Goal: Task Accomplishment & Management: Manage account settings

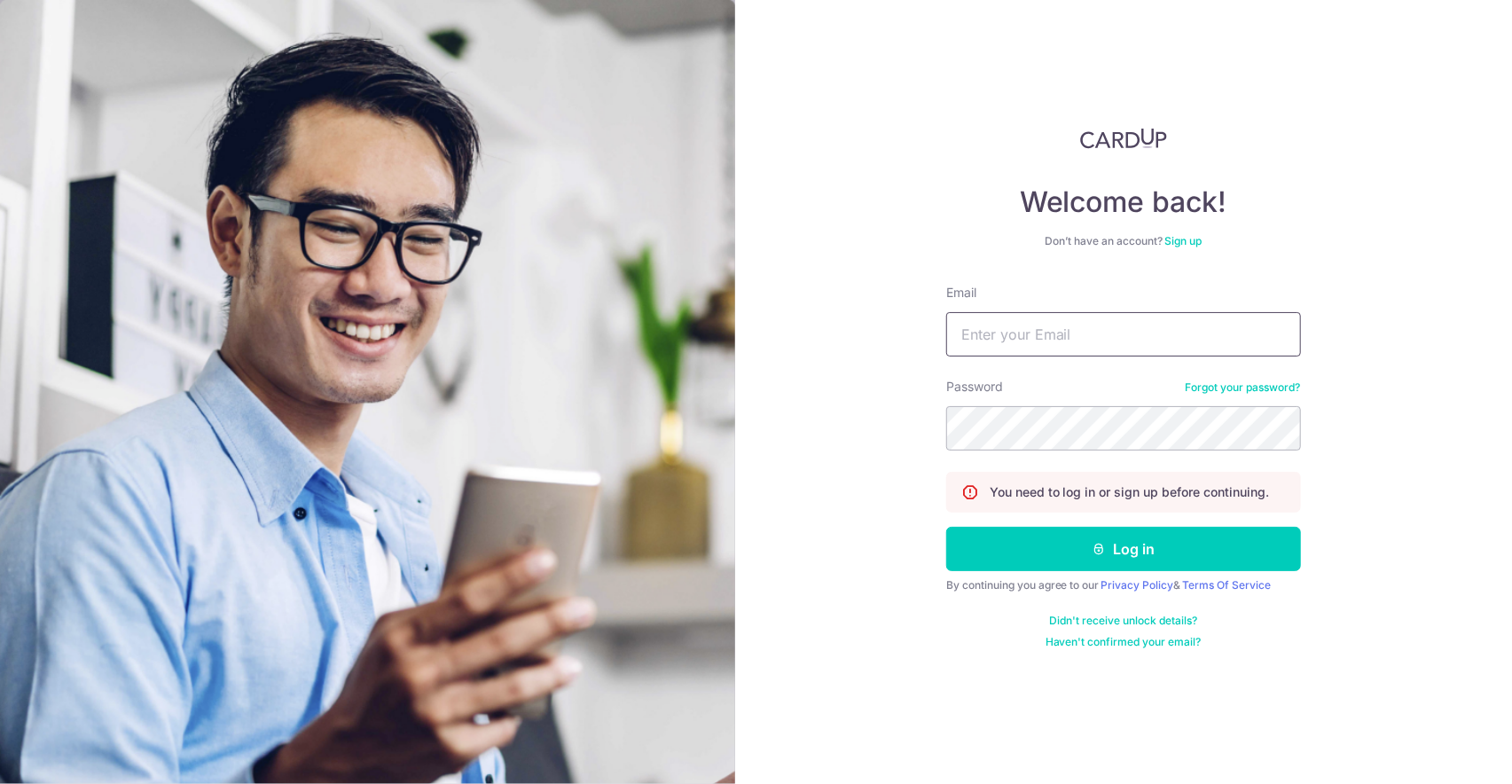
click at [1141, 335] on input "Email" at bounding box center [1124, 334] width 354 height 44
type input "[EMAIL_ADDRESS][DOMAIN_NAME]"
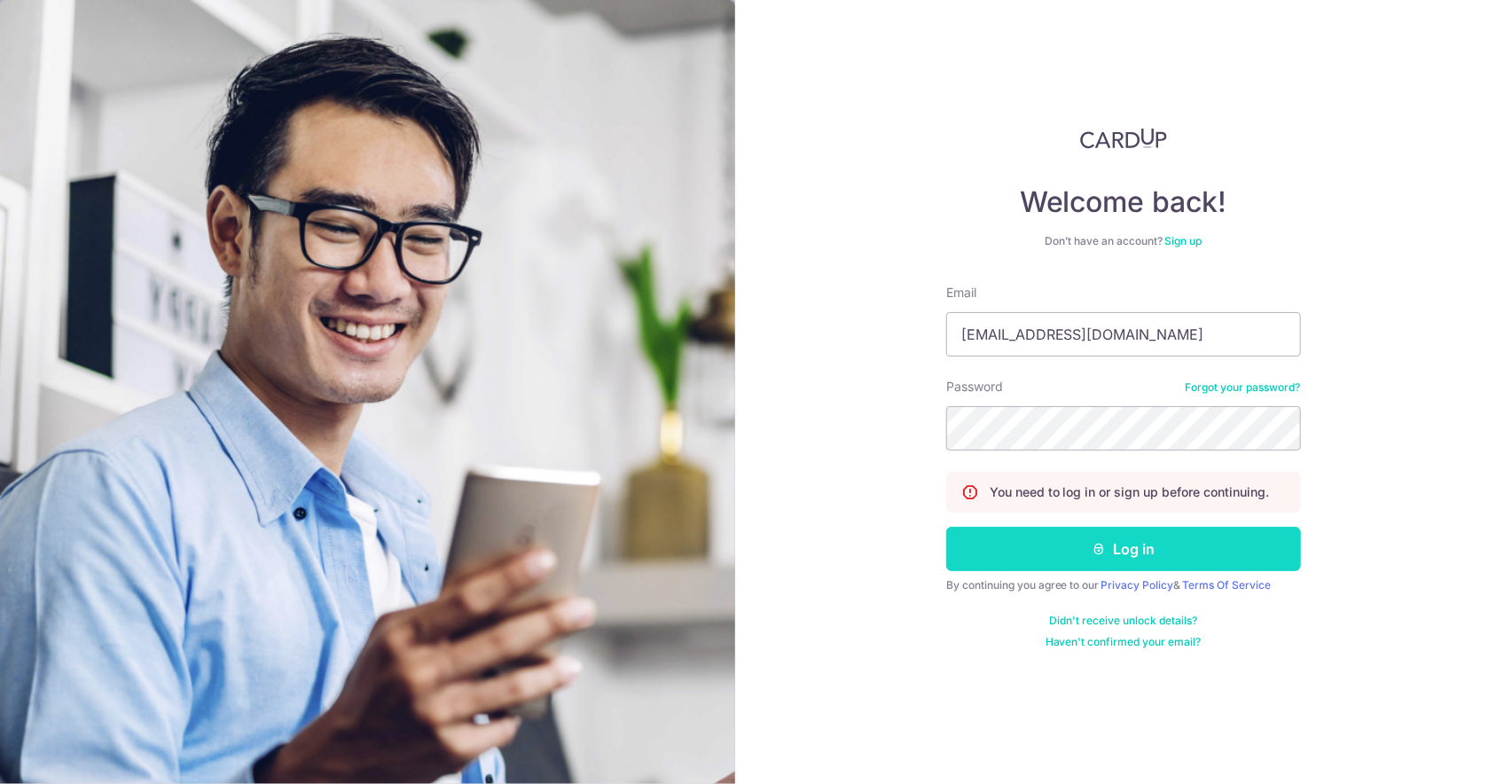
click at [1117, 554] on button "Log in" at bounding box center [1124, 549] width 354 height 44
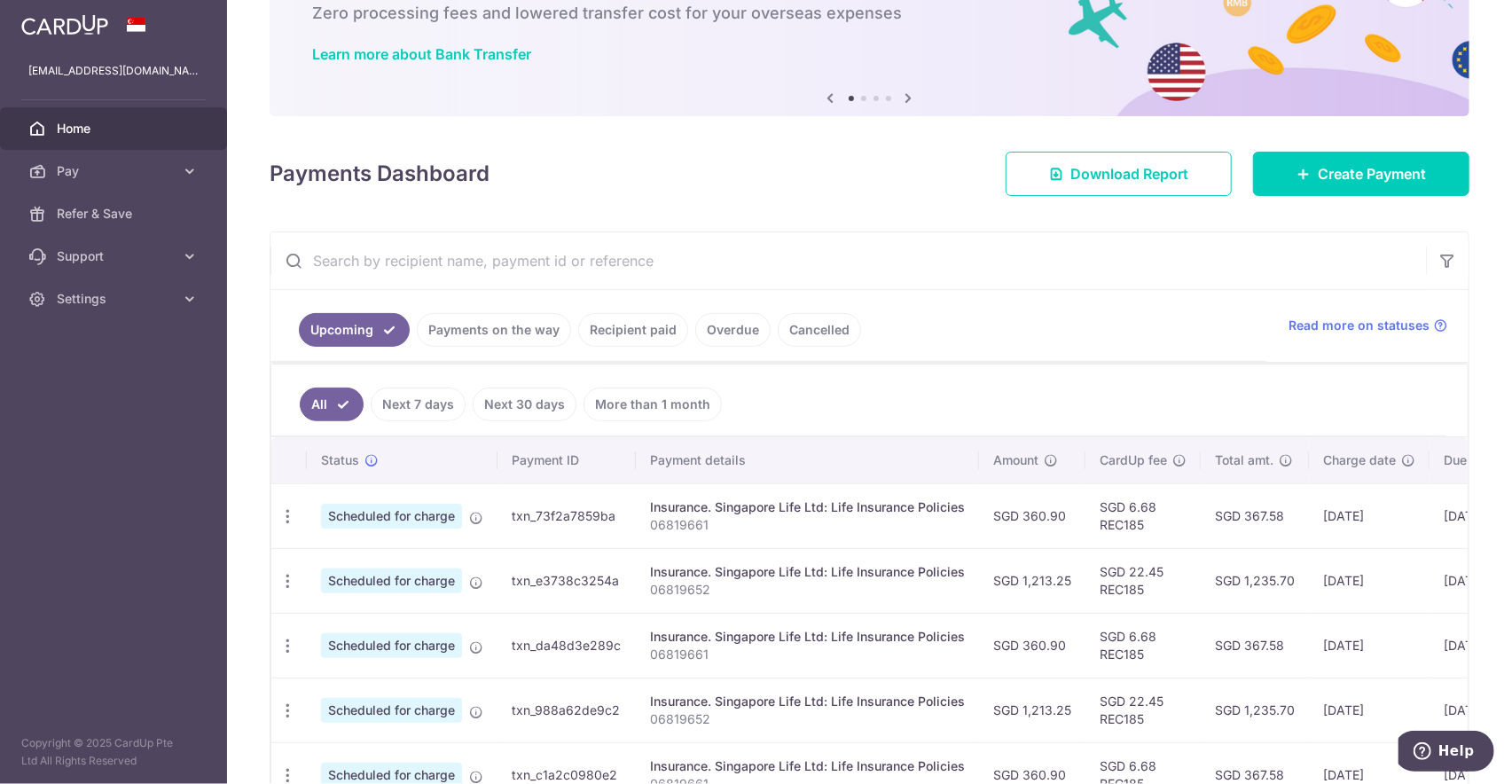
click at [658, 400] on link "More than 1 month" at bounding box center [653, 404] width 139 height 34
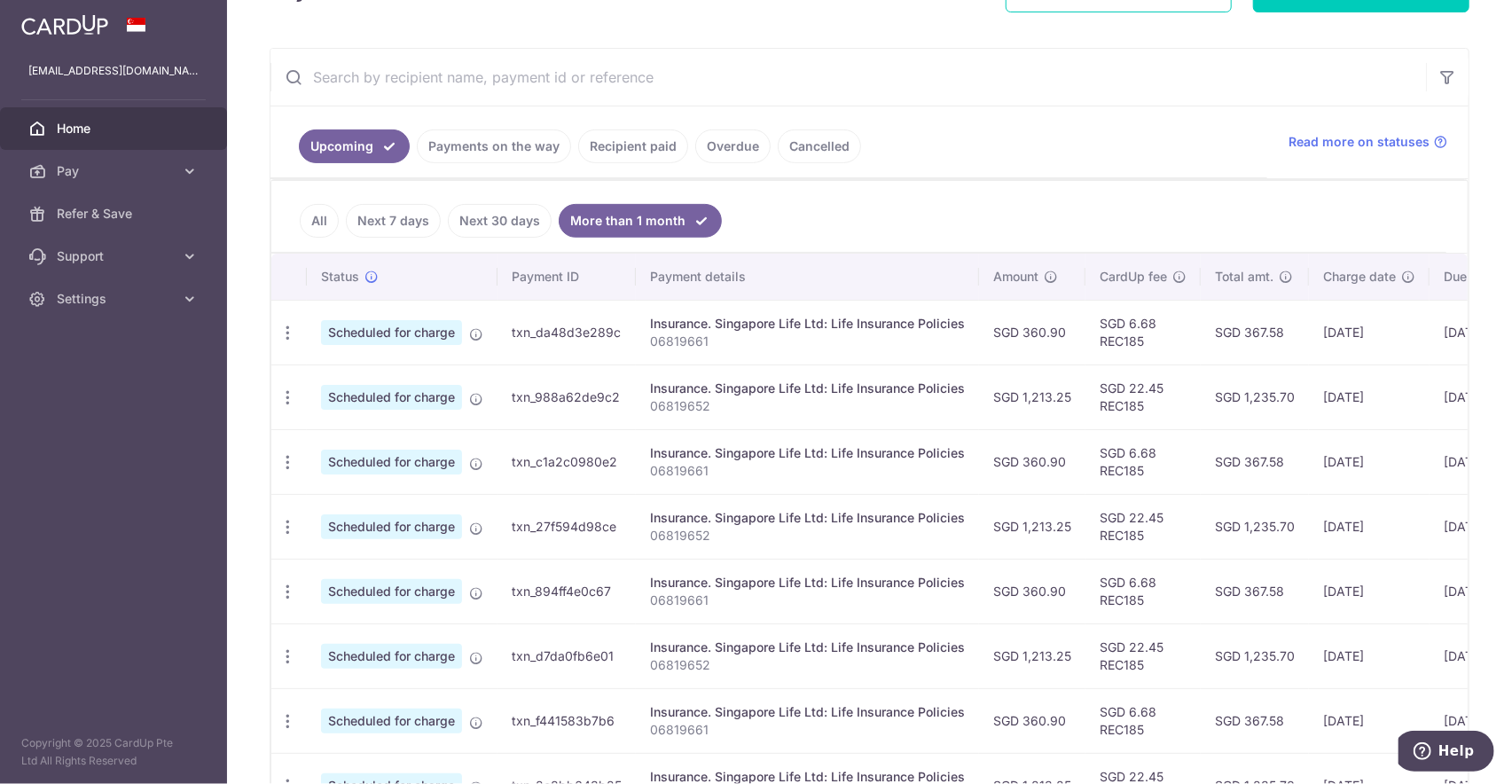
scroll to position [91, 0]
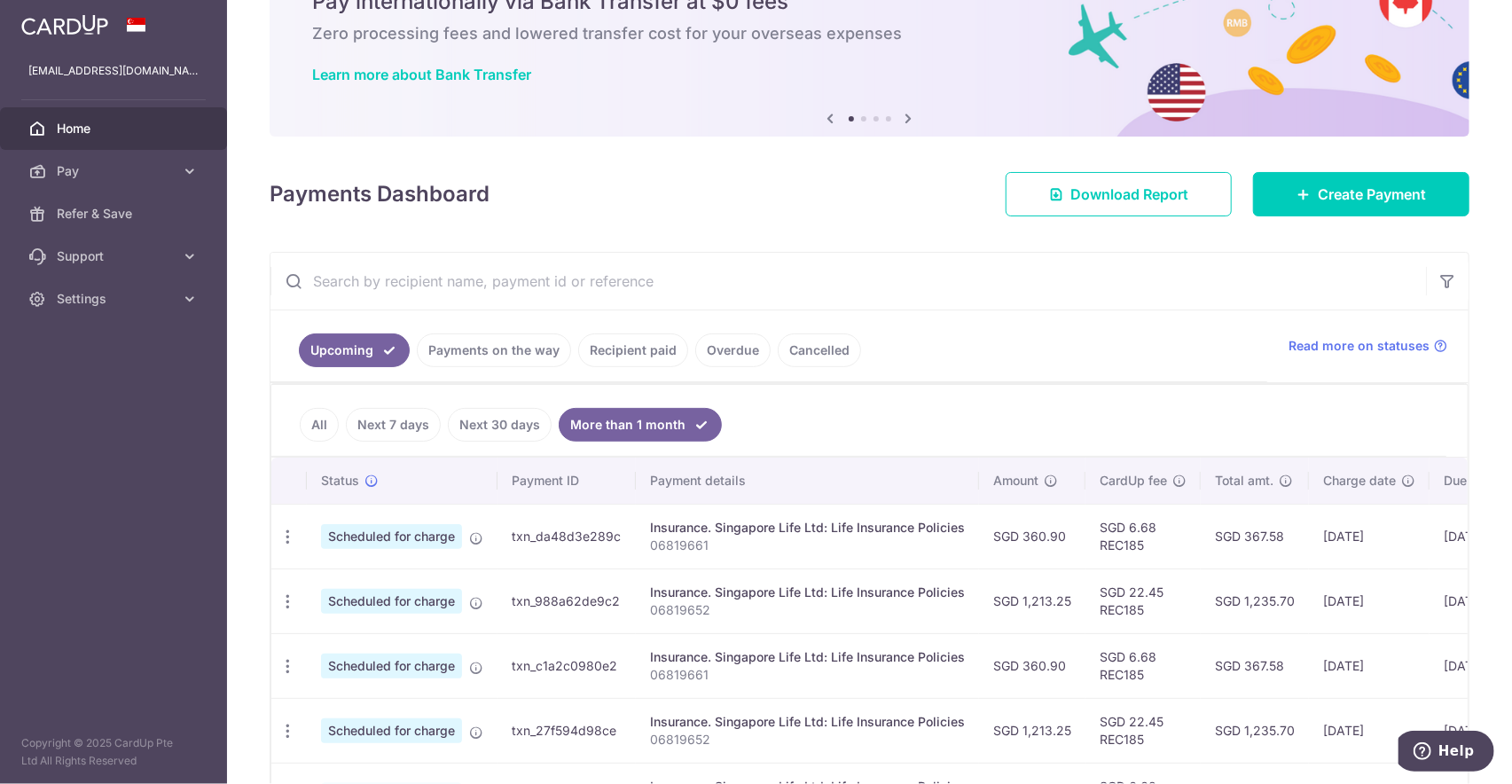
click at [628, 351] on link "Recipient paid" at bounding box center [633, 350] width 110 height 34
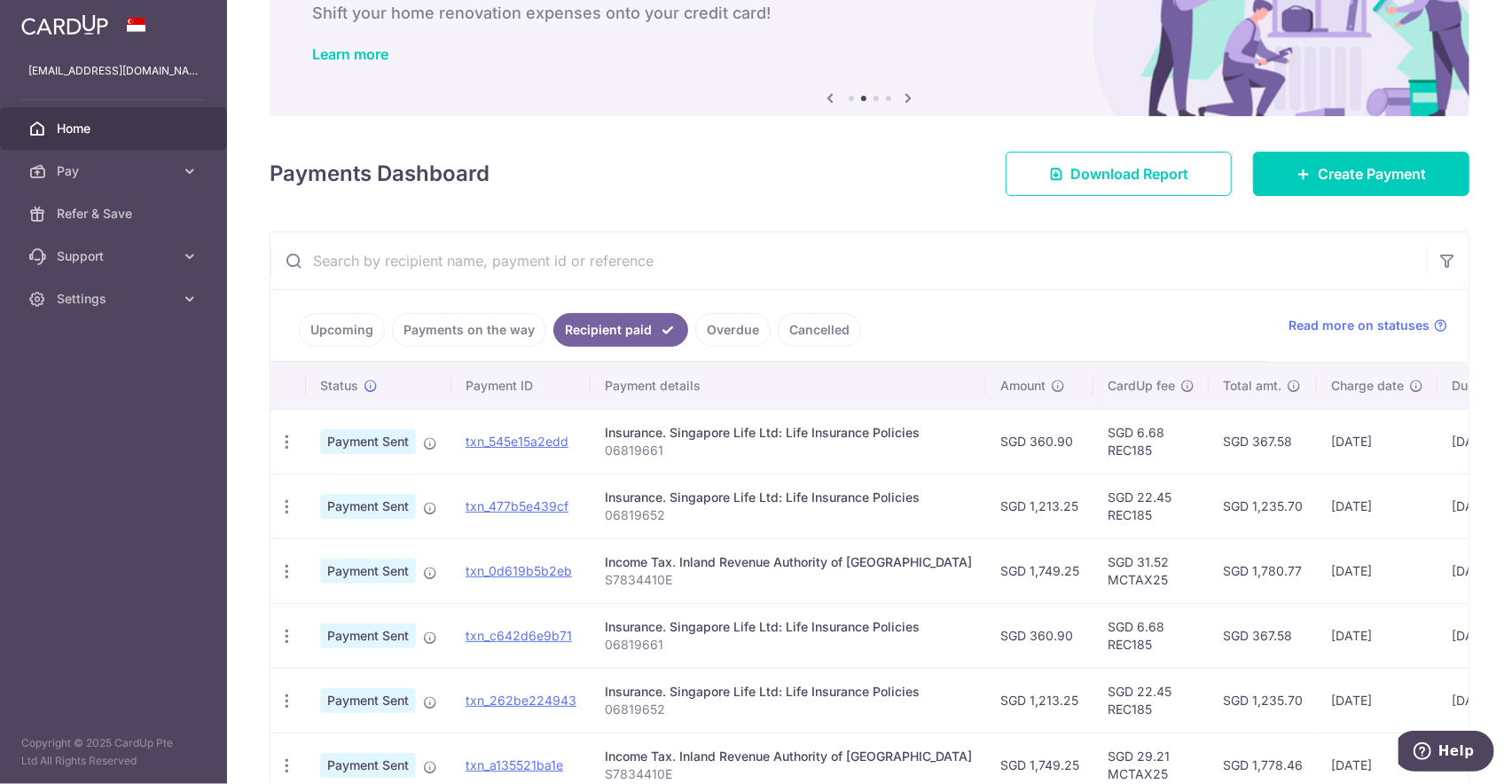
scroll to position [221, 0]
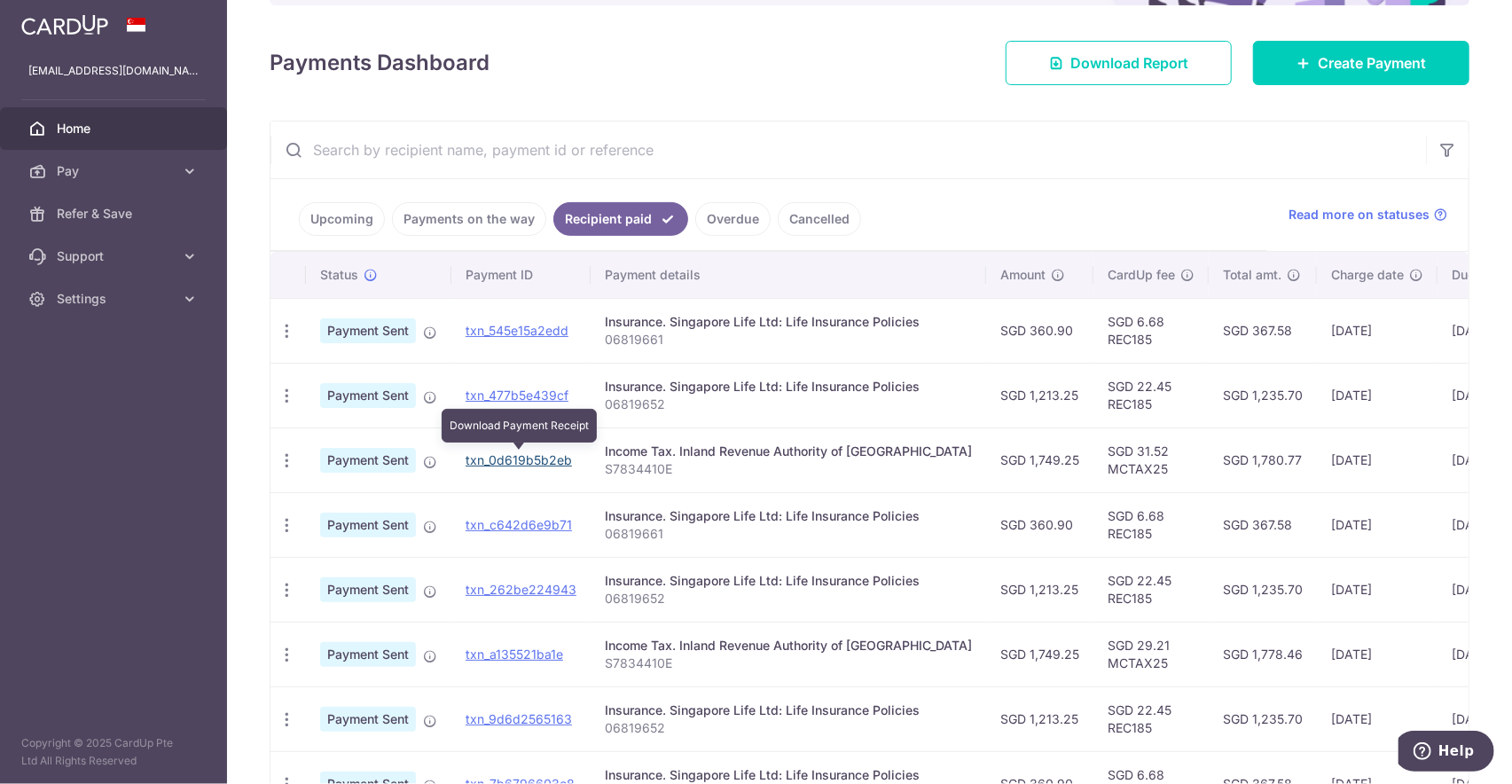
click at [507, 455] on link "txn_0d619b5b2eb" at bounding box center [519, 460] width 106 height 15
click at [129, 120] on span "Home" at bounding box center [115, 128] width 117 height 17
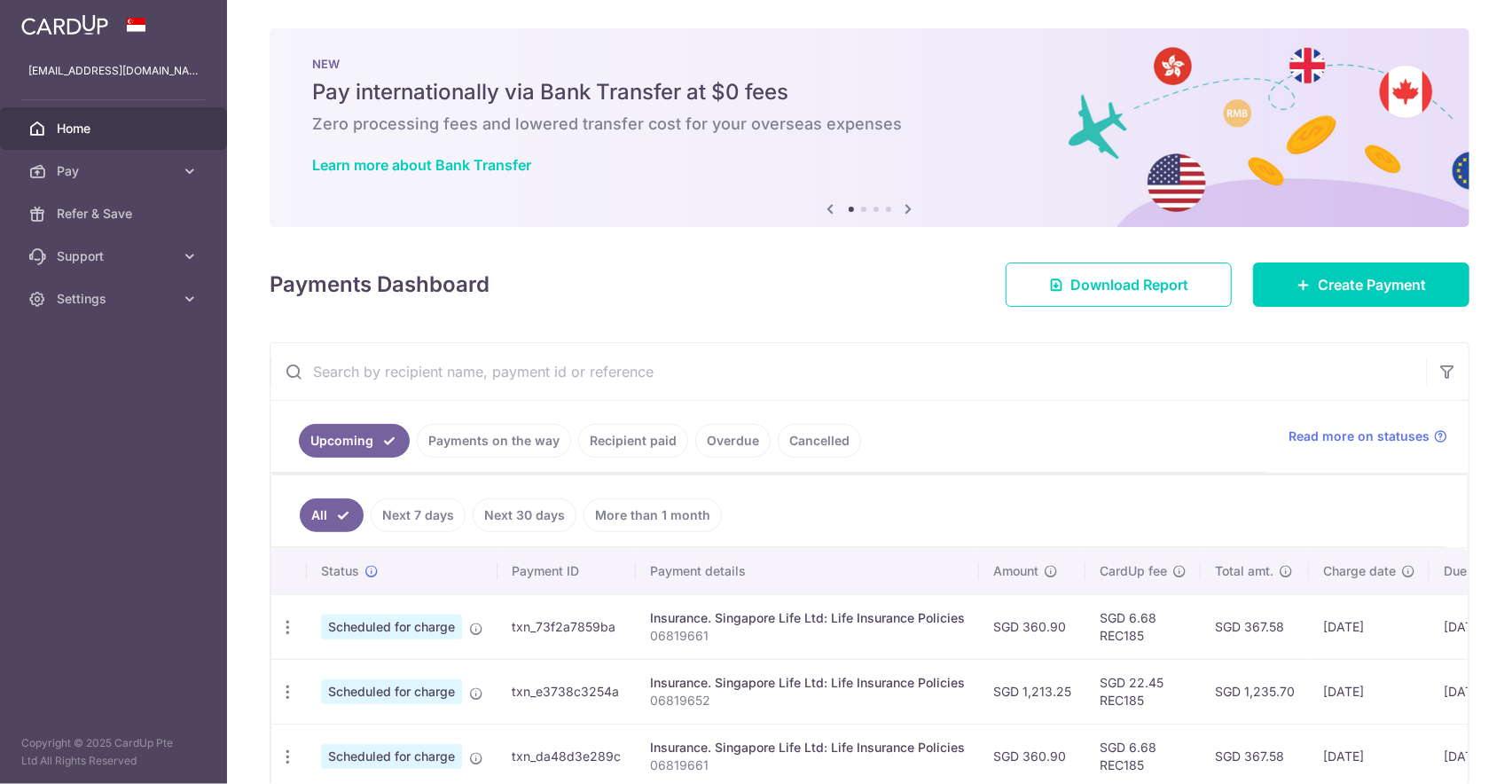
click at [73, 27] on img at bounding box center [64, 24] width 87 height 21
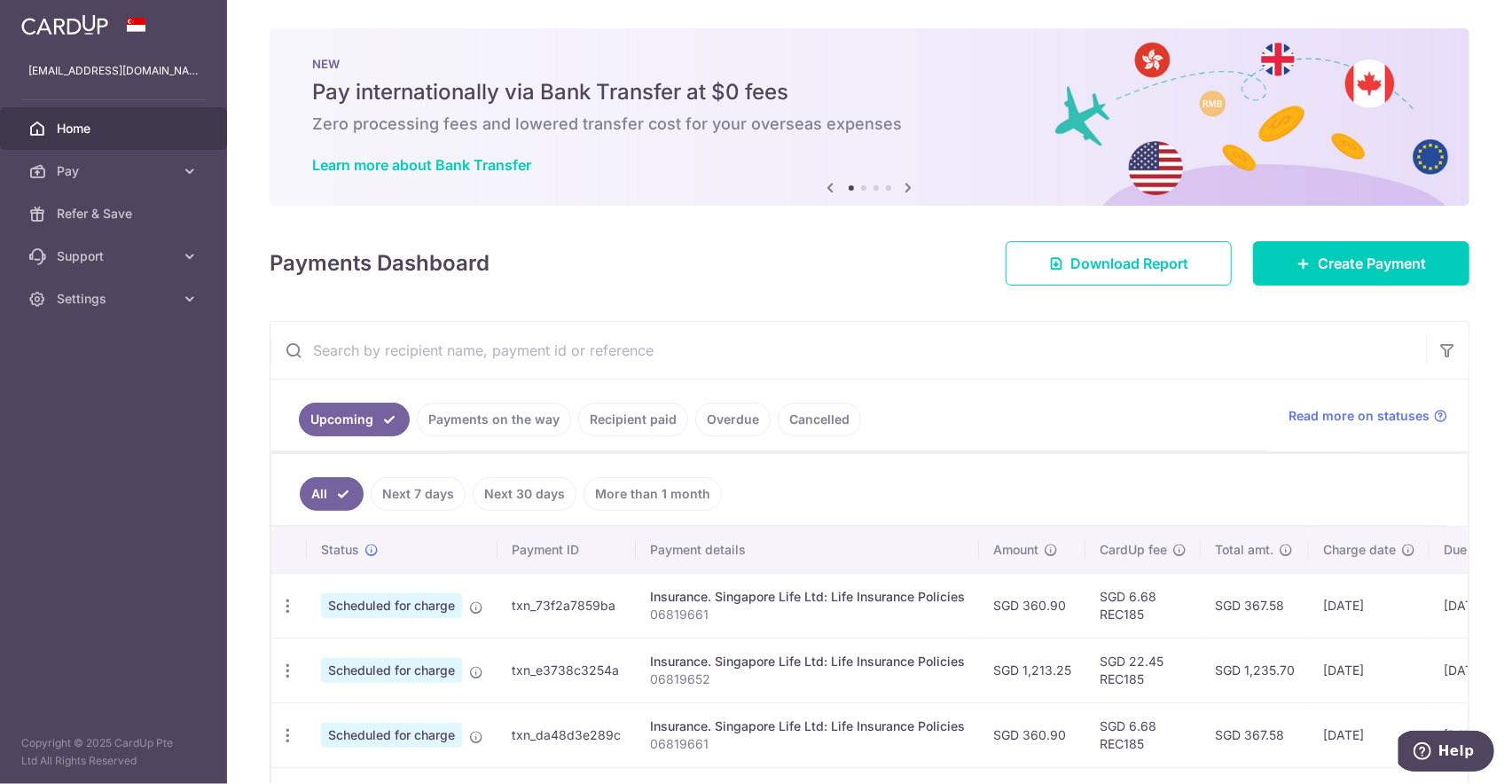
click at [58, 25] on img at bounding box center [64, 24] width 87 height 21
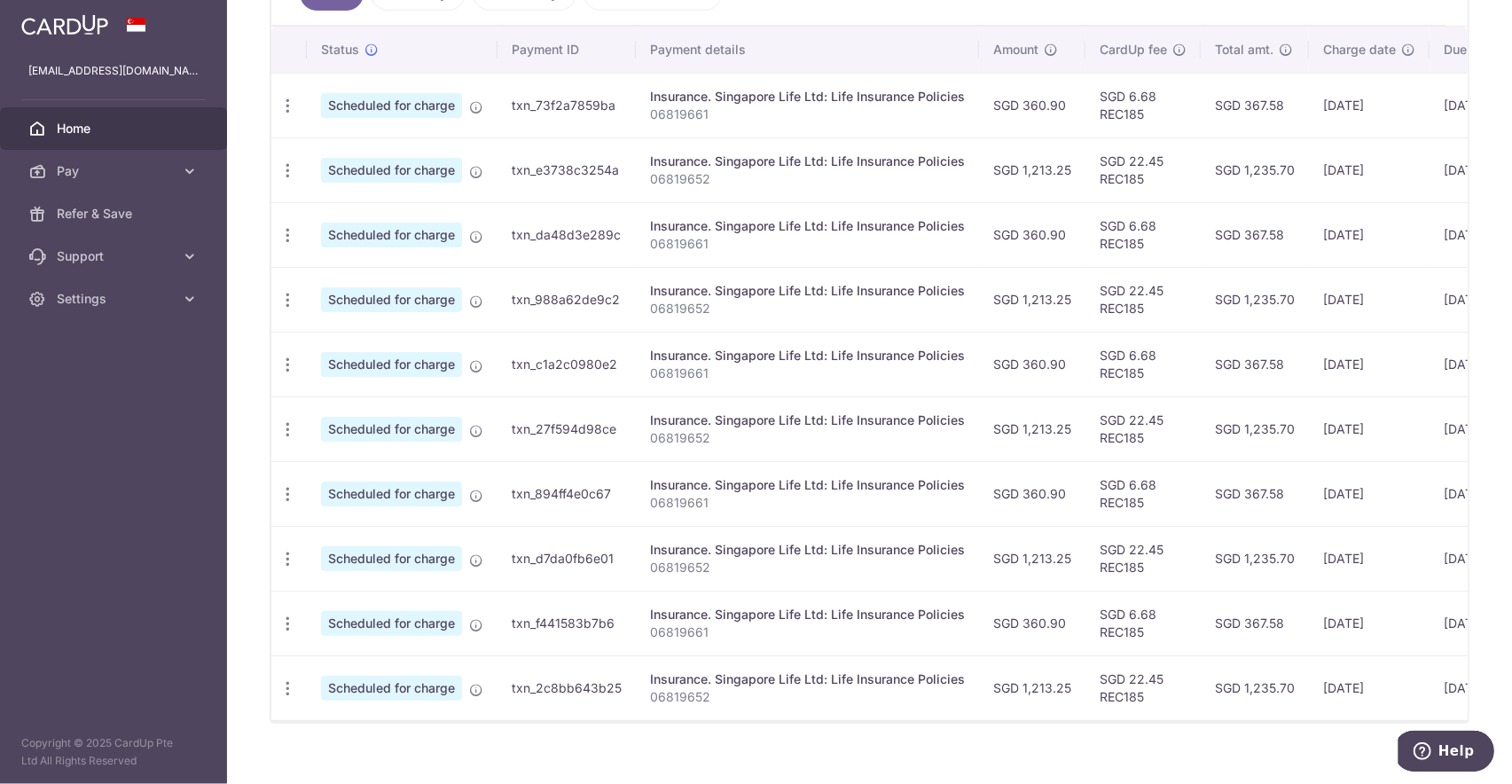
scroll to position [532, 0]
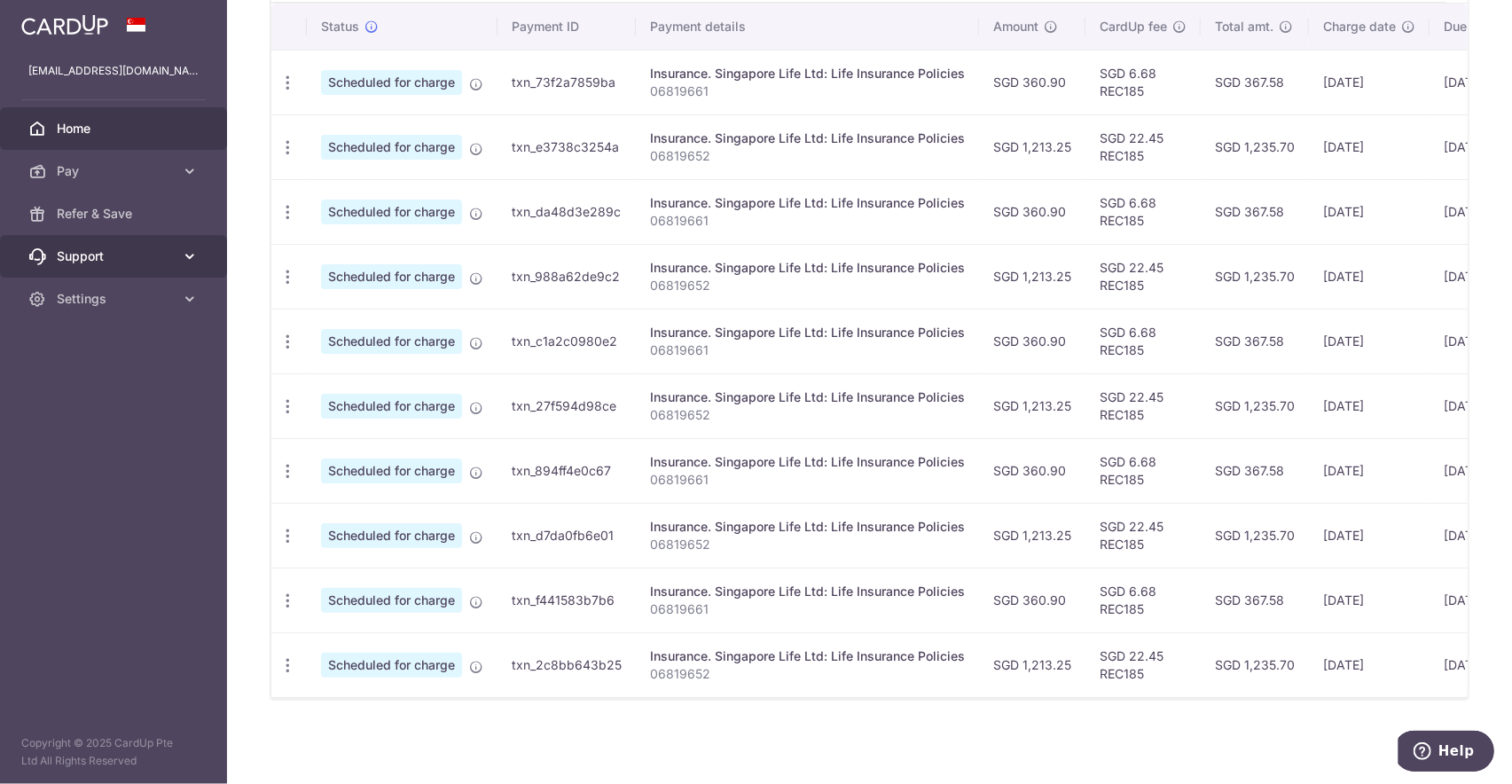
click at [128, 245] on link "Support" at bounding box center [113, 256] width 227 height 42
click at [76, 24] on img at bounding box center [64, 24] width 87 height 21
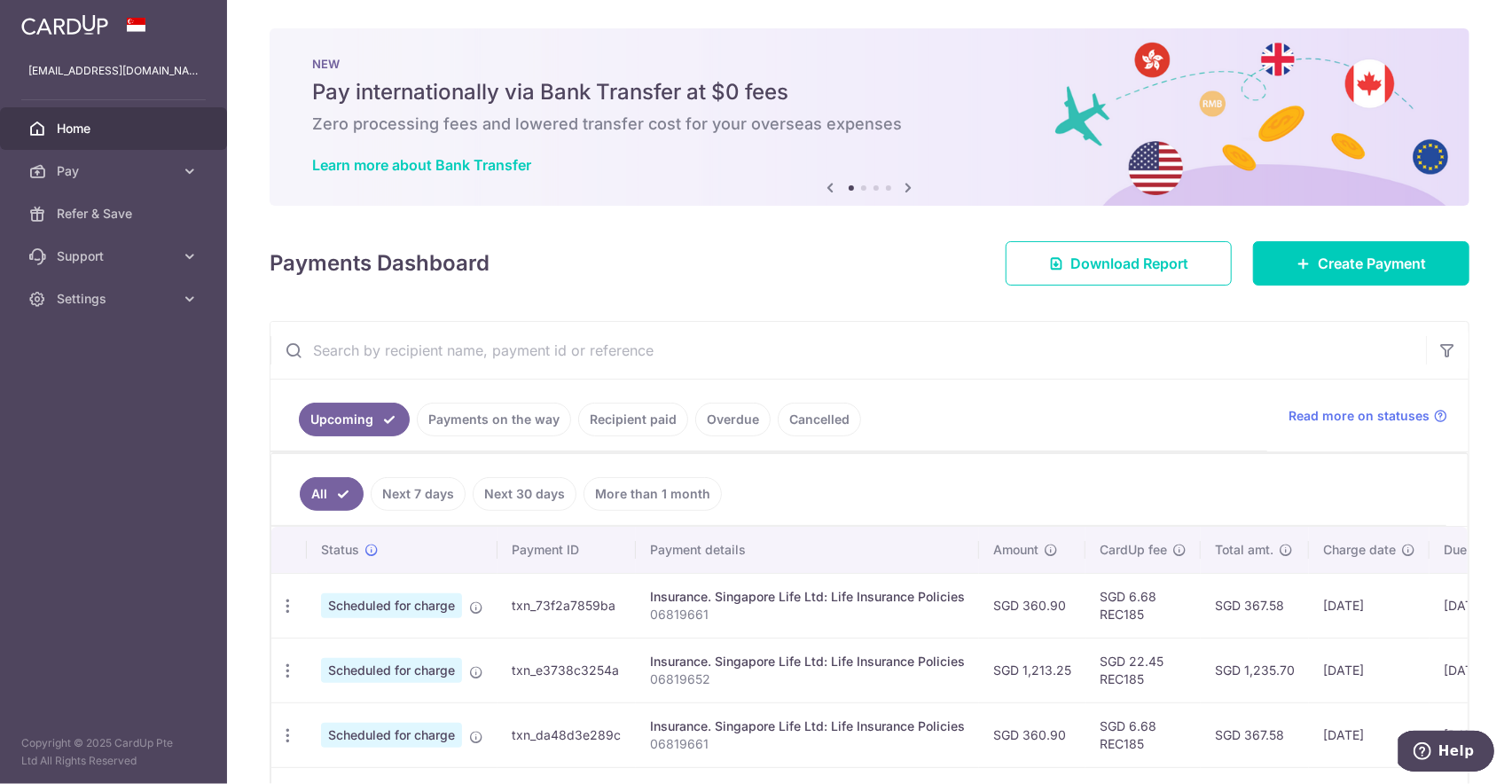
scroll to position [0, 0]
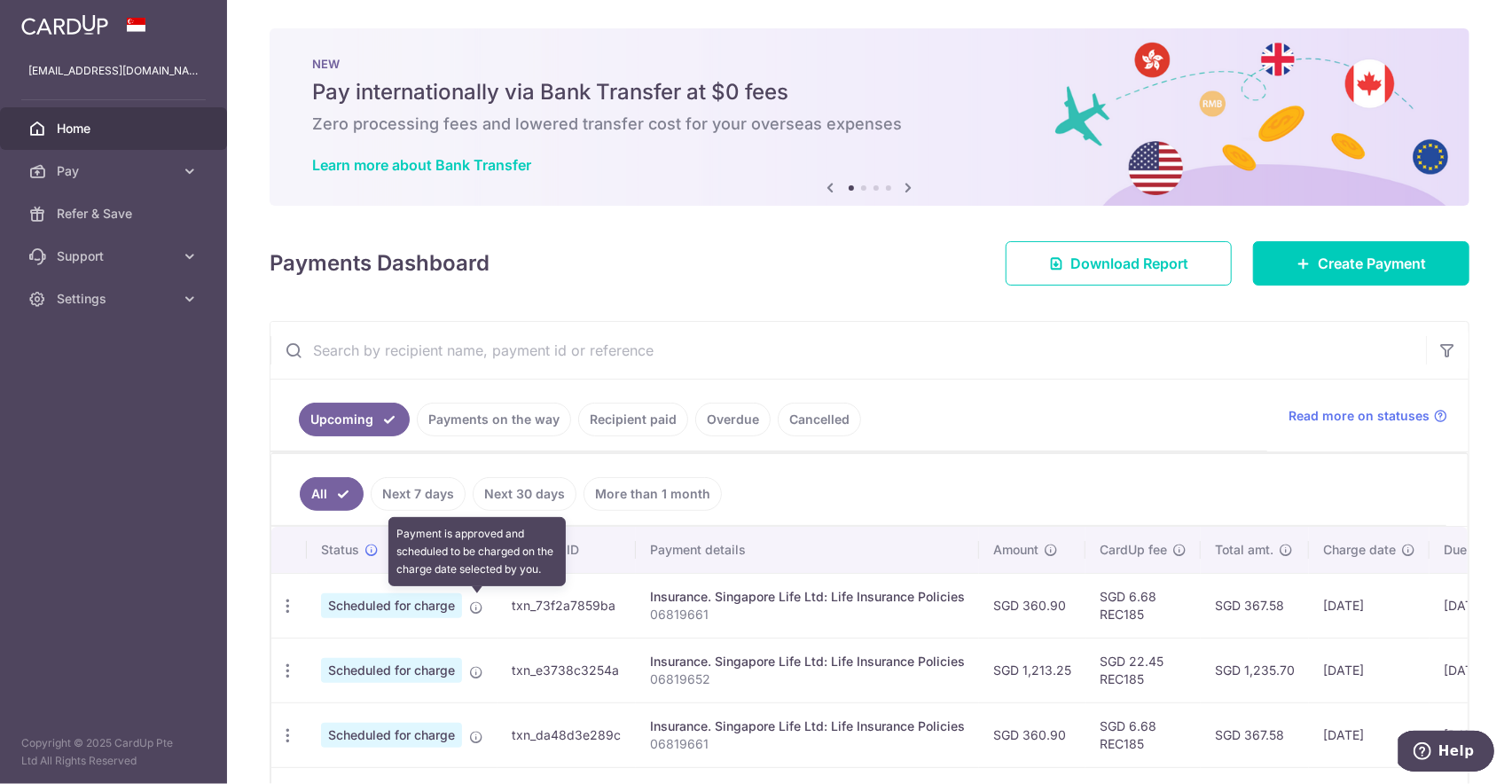
click at [476, 609] on icon at bounding box center [476, 607] width 14 height 14
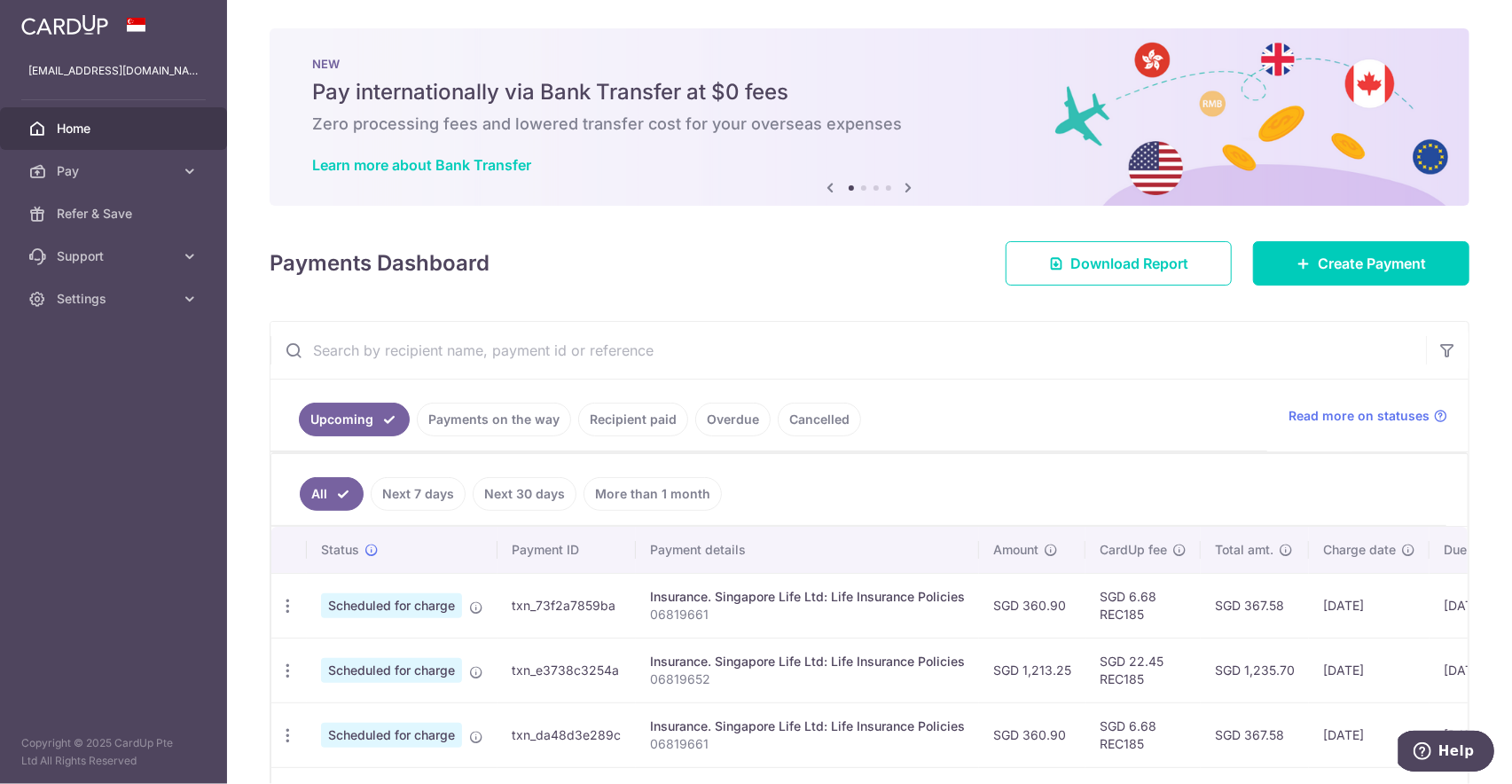
click at [353, 422] on link "Upcoming" at bounding box center [354, 420] width 111 height 34
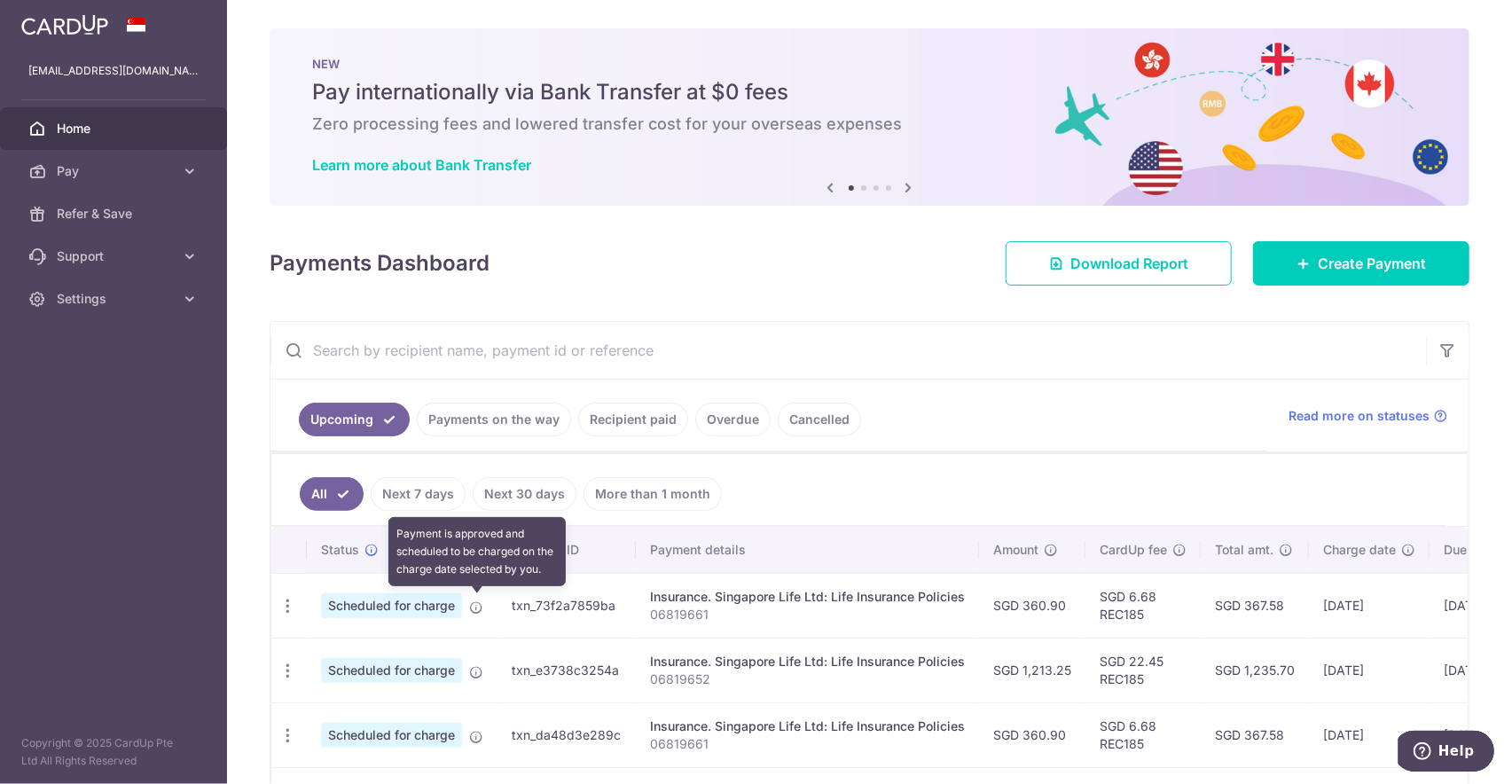
click at [478, 603] on icon at bounding box center [476, 607] width 14 height 14
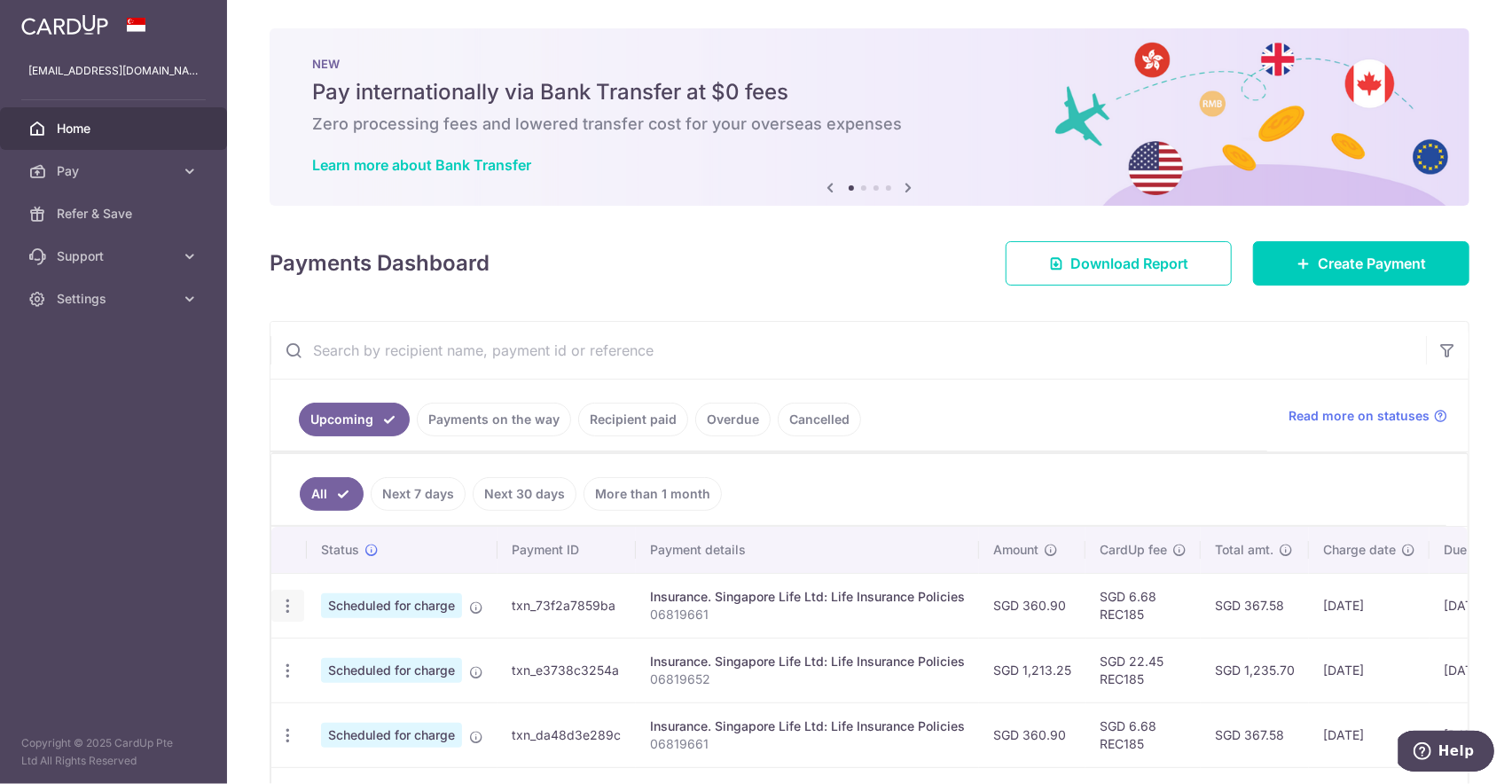
click at [291, 602] on icon "button" at bounding box center [287, 606] width 18 height 18
click at [354, 648] on span "Update payment" at bounding box center [382, 654] width 120 height 21
radio input "true"
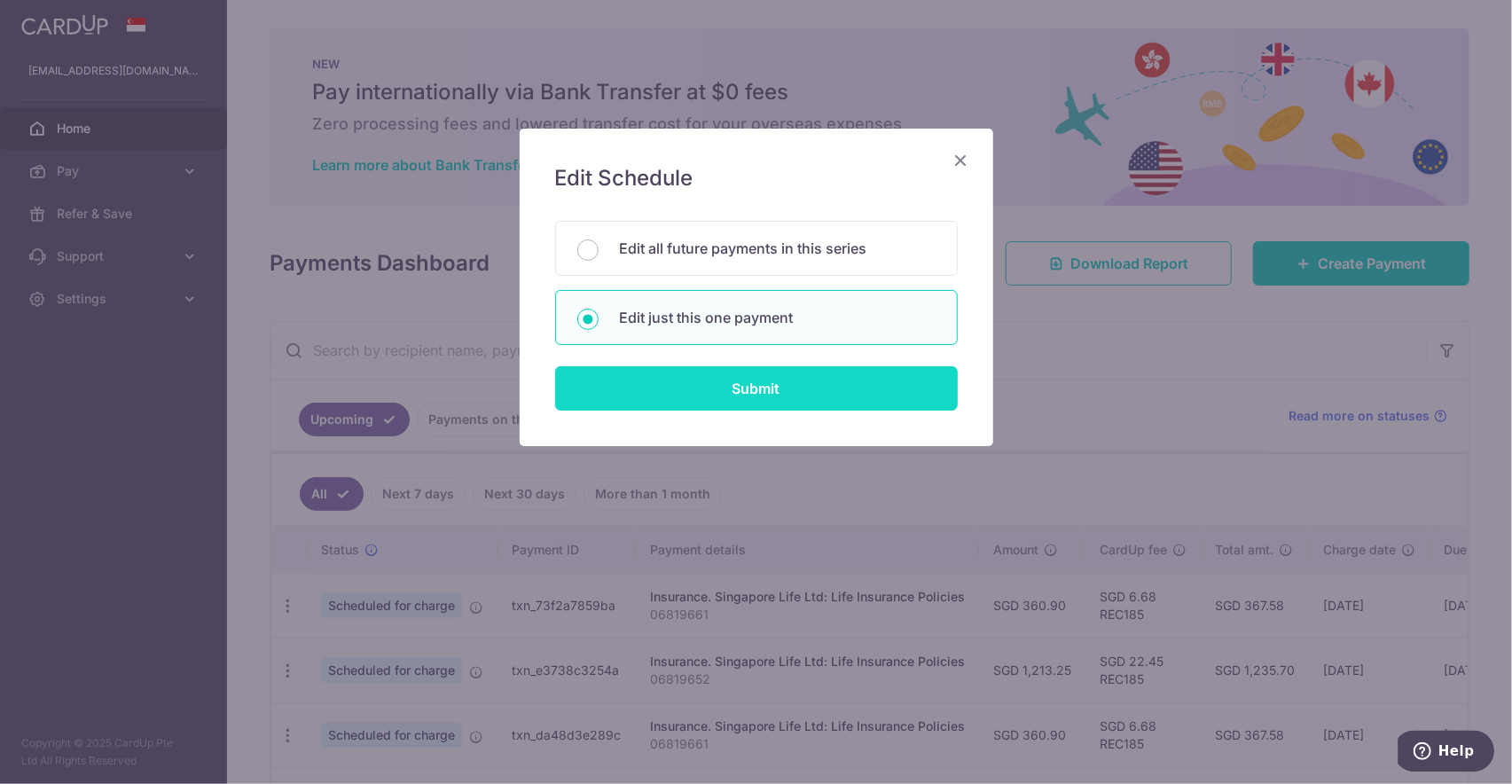
click at [821, 396] on input "Submit" at bounding box center [756, 388] width 403 height 44
radio input "true"
type input "360.90"
type input "03/09/2025"
type input "06819661"
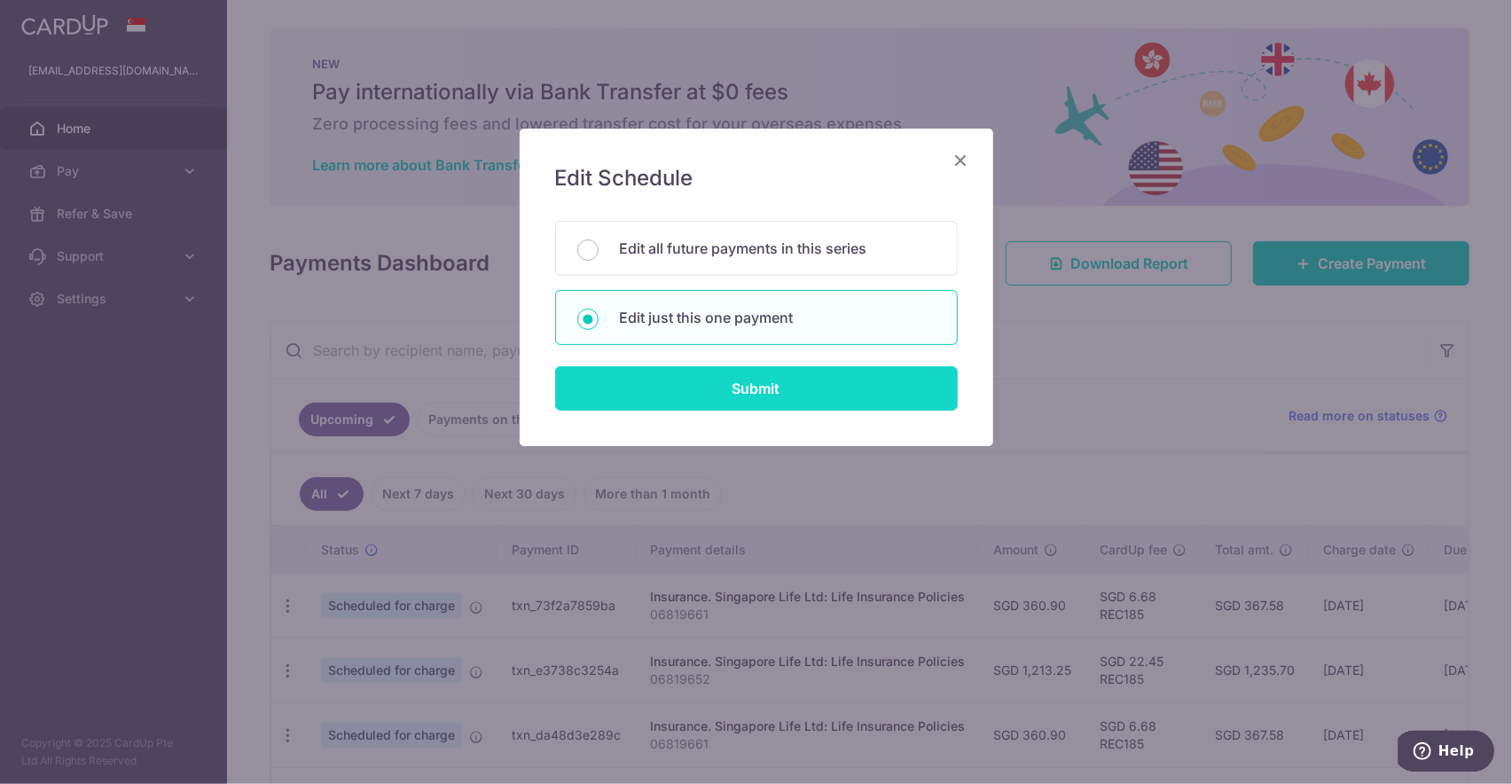
type input "REC185"
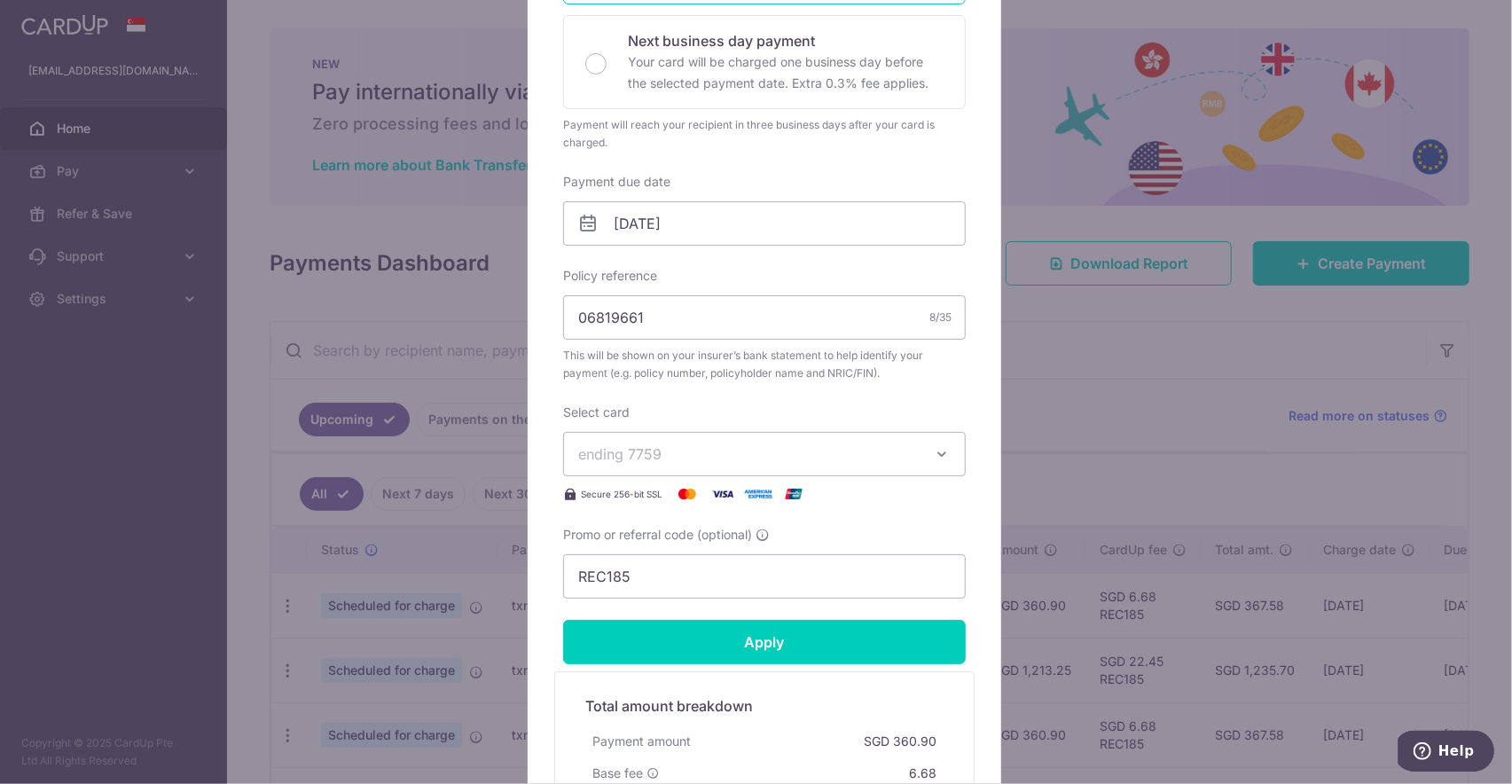
scroll to position [554, 0]
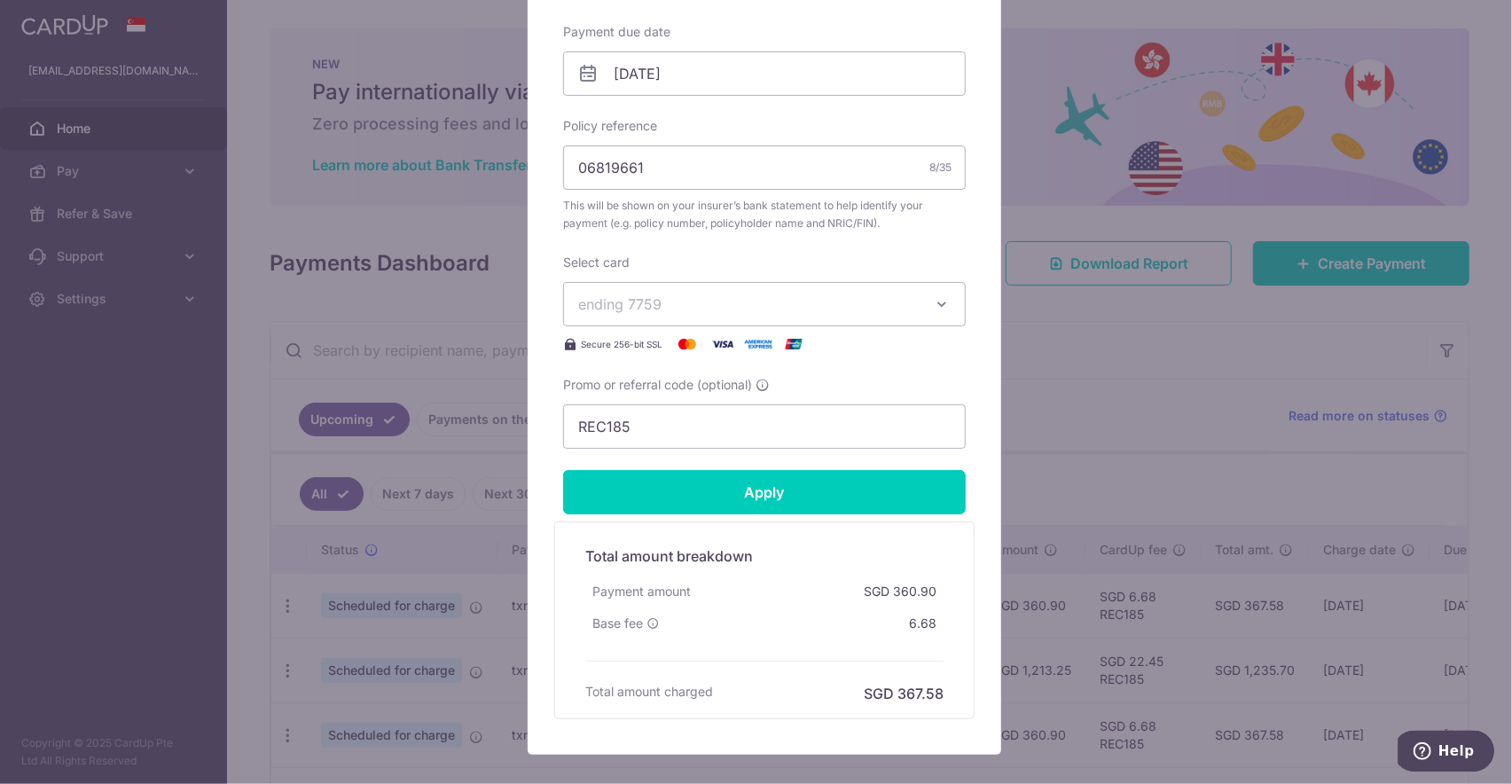
click at [831, 318] on button "ending 7759" at bounding box center [764, 304] width 403 height 44
click at [1096, 383] on div "Edit payment By clicking apply, you will make changes to all payments to Singap…" at bounding box center [756, 392] width 1512 height 784
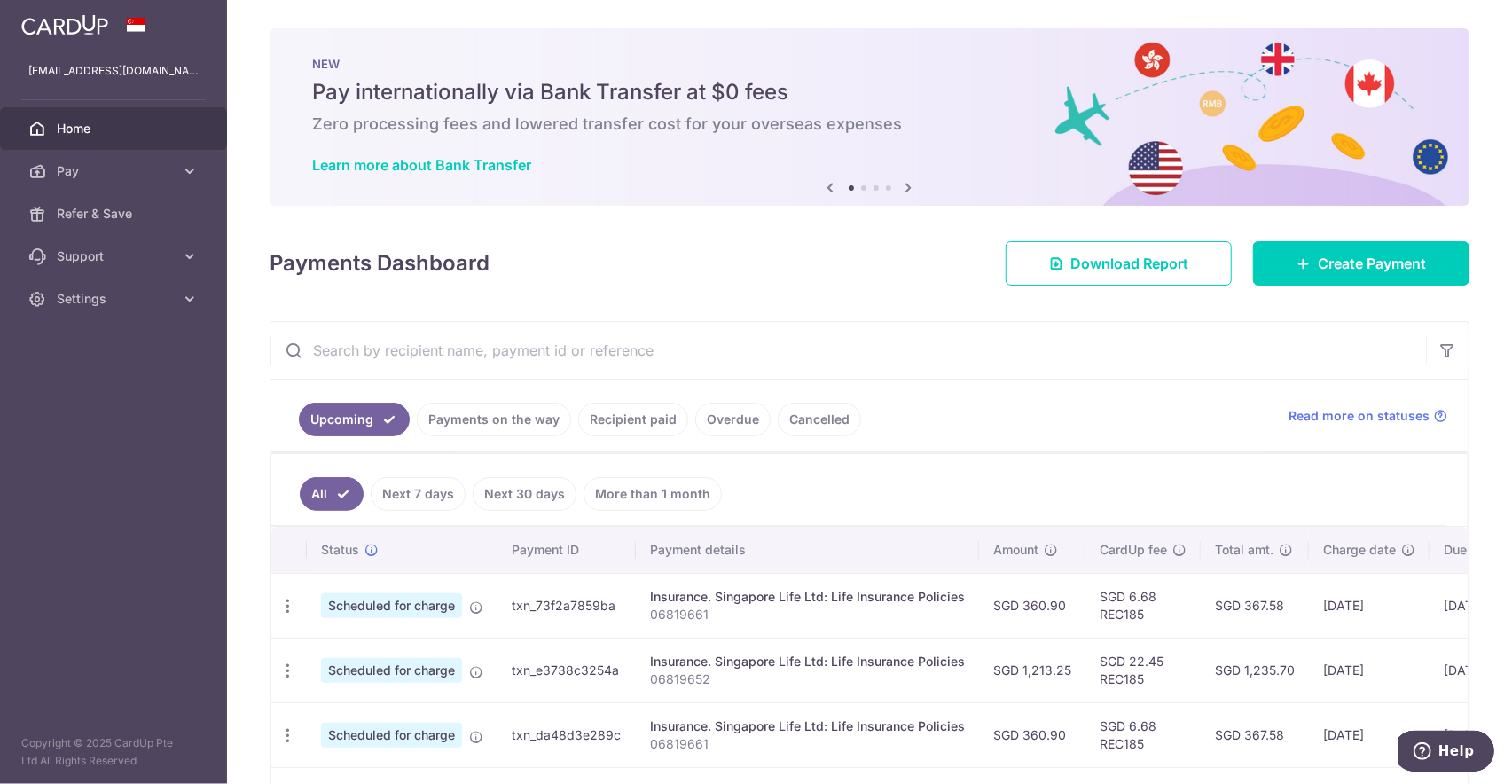
click at [632, 409] on link "Recipient paid" at bounding box center [633, 420] width 110 height 34
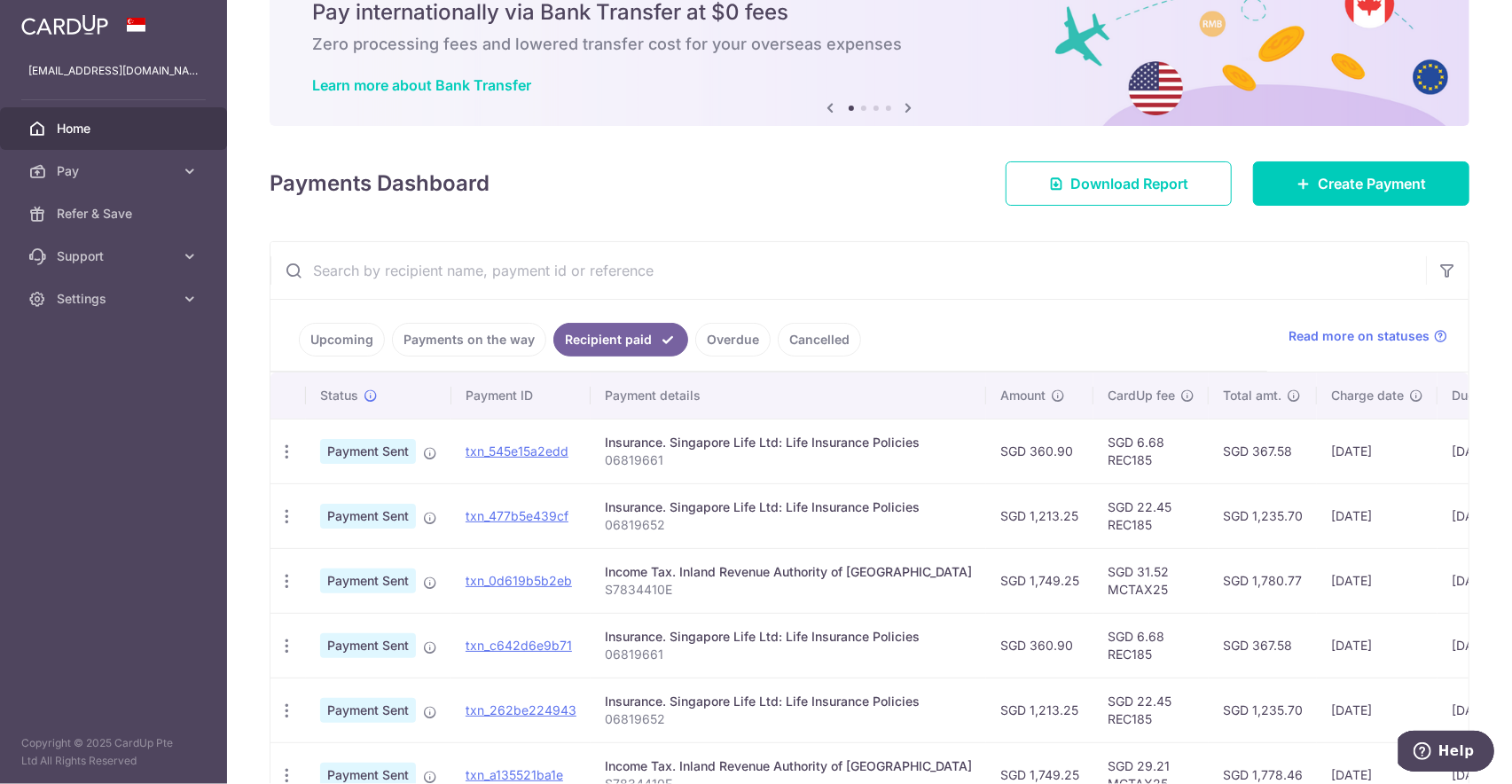
scroll to position [111, 0]
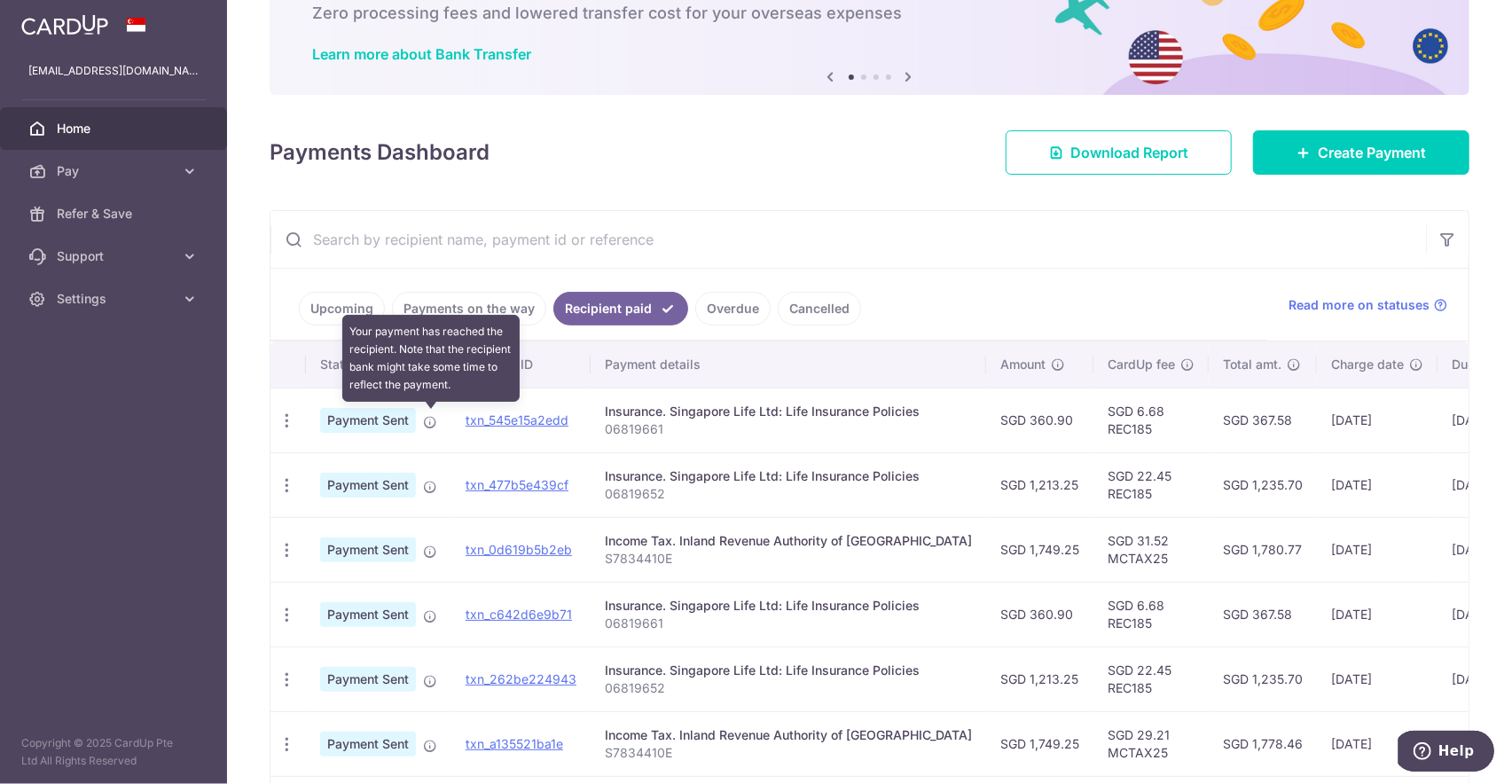
click at [431, 420] on icon at bounding box center [430, 421] width 14 height 14
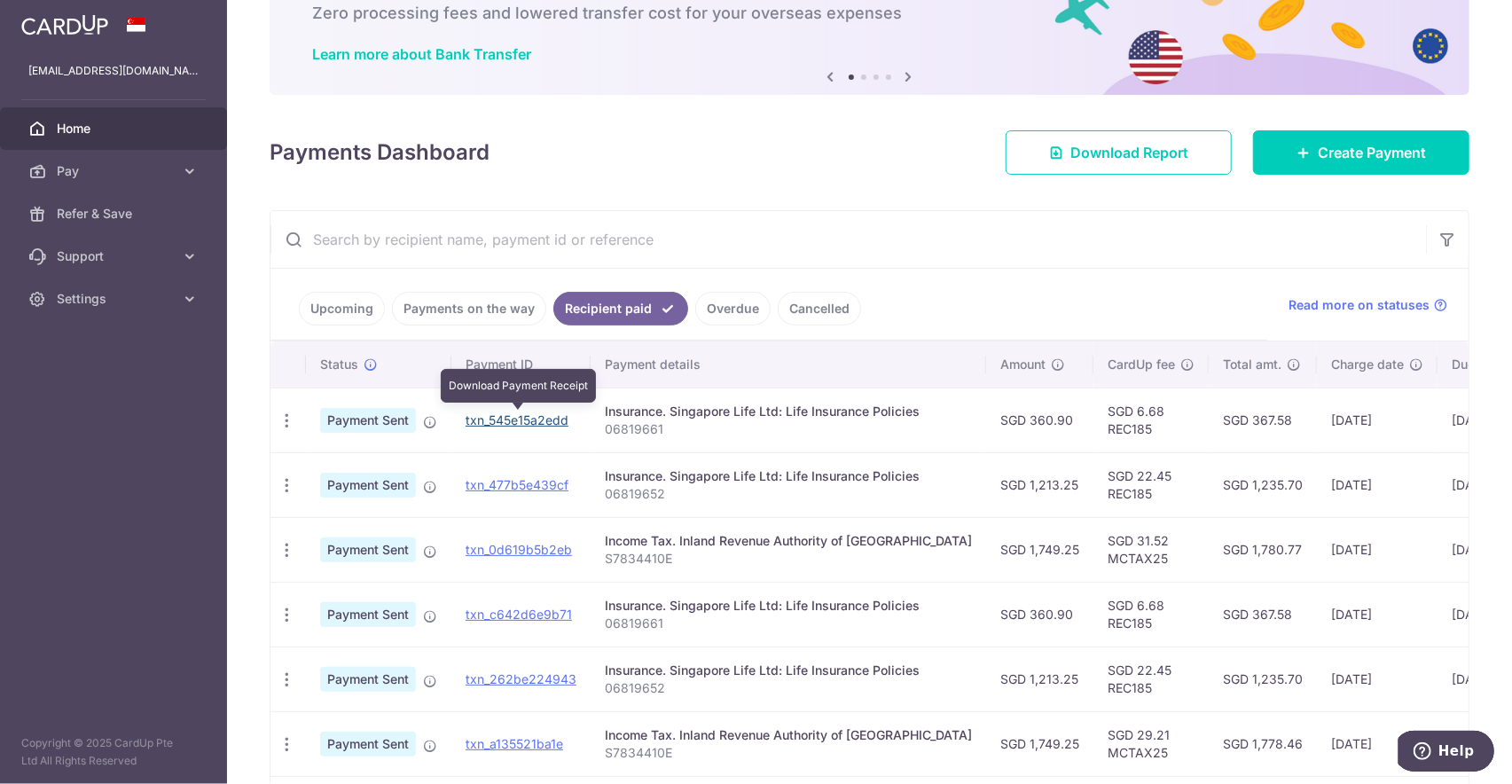
click at [498, 414] on link "txn_545e15a2edd" at bounding box center [517, 420] width 103 height 15
